Goal: Transaction & Acquisition: Purchase product/service

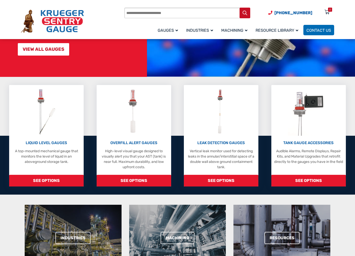
scroll to position [102, 0]
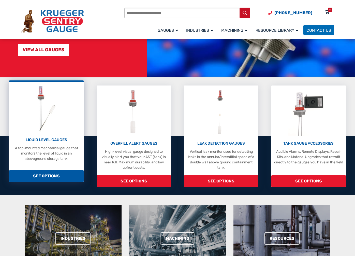
click at [50, 125] on img at bounding box center [46, 109] width 27 height 48
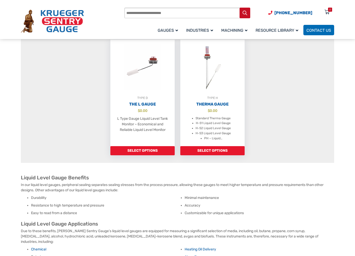
scroll to position [381, 0]
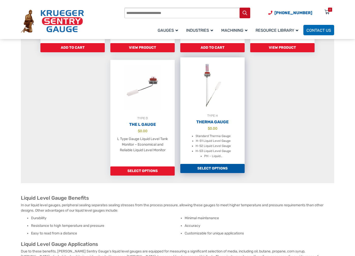
click at [210, 125] on h2 "Therma Gauge" at bounding box center [212, 122] width 64 height 5
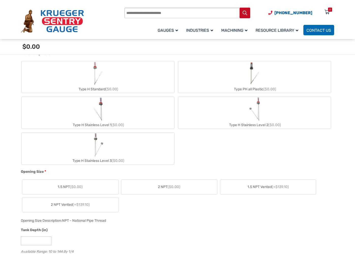
scroll to position [229, 0]
click at [101, 150] on img "Type H Stainless Level 3" at bounding box center [98, 145] width 12 height 24
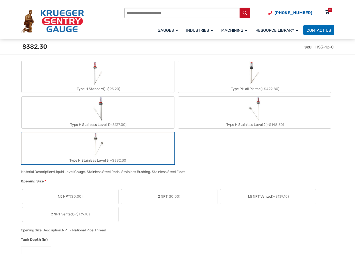
click at [224, 115] on label "Type H Stainless Level 2 (+$148.30)" at bounding box center [254, 113] width 152 height 32
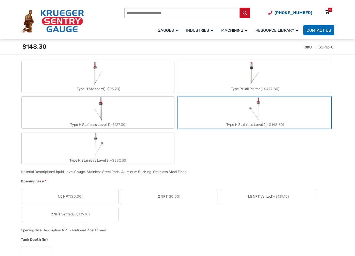
click at [114, 152] on label "Type H Stainless Level 3 (+$382.30)" at bounding box center [98, 149] width 152 height 32
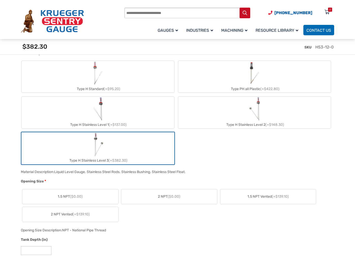
click at [107, 113] on label "Type H Stainless Level 1 (+$137.00)" at bounding box center [98, 113] width 152 height 32
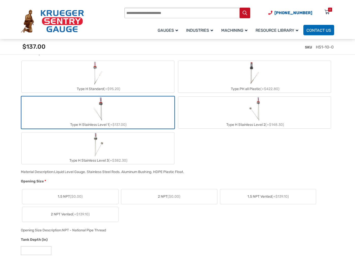
click at [228, 103] on label "Type H Stainless Level 2 (+$148.30)" at bounding box center [254, 113] width 152 height 32
type input "**"
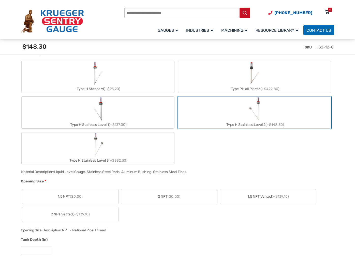
click at [116, 150] on label "Type H Stainless Level 3 (+$382.30)" at bounding box center [98, 149] width 152 height 32
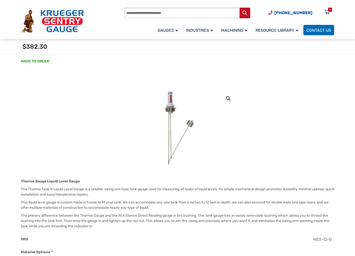
scroll to position [0, 0]
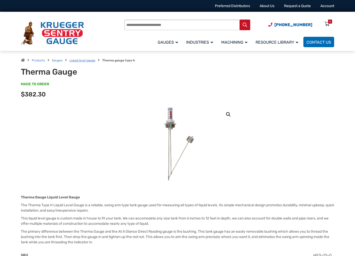
click at [87, 60] on link "Liquid level gauge" at bounding box center [82, 61] width 26 height 4
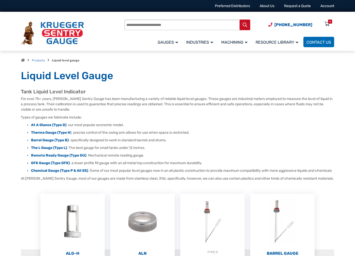
click at [68, 132] on strong "Therma Gauge (Type H" at bounding box center [50, 133] width 39 height 4
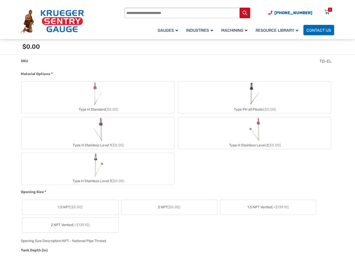
scroll to position [203, 0]
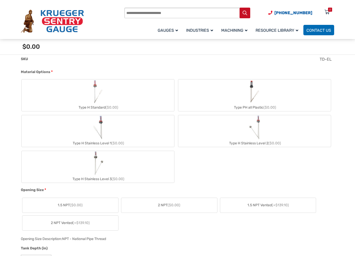
click at [120, 172] on label "Type H Stainless Level 3 ($0.00)" at bounding box center [98, 167] width 152 height 32
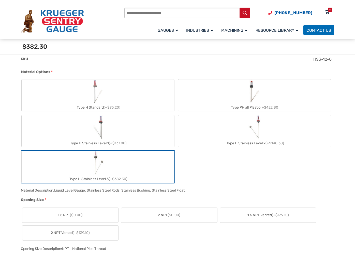
click at [228, 132] on label "Type H Stainless Level 2 (+$148.30)" at bounding box center [254, 131] width 152 height 32
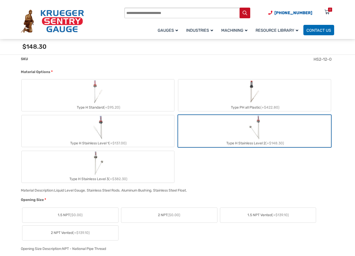
click at [148, 133] on label "Type H Stainless Level 1 (+$137.00)" at bounding box center [98, 131] width 152 height 32
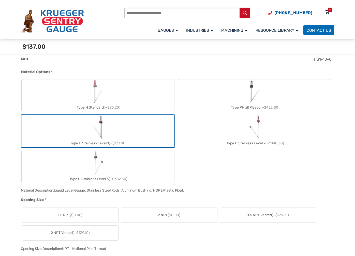
click at [207, 128] on label "Type H Stainless Level 2 (+$148.30)" at bounding box center [254, 131] width 152 height 32
type input "**"
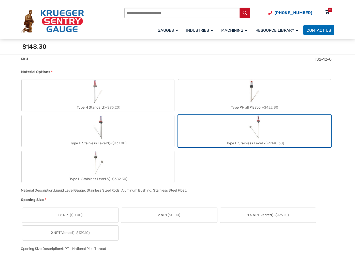
click at [129, 169] on label "Type H Stainless Level 3 (+$382.30)" at bounding box center [98, 167] width 152 height 32
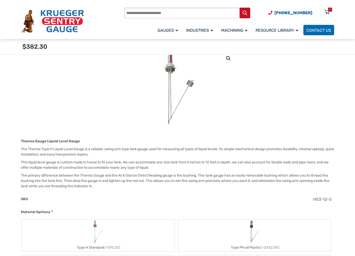
scroll to position [0, 0]
